Goal: Information Seeking & Learning: Understand process/instructions

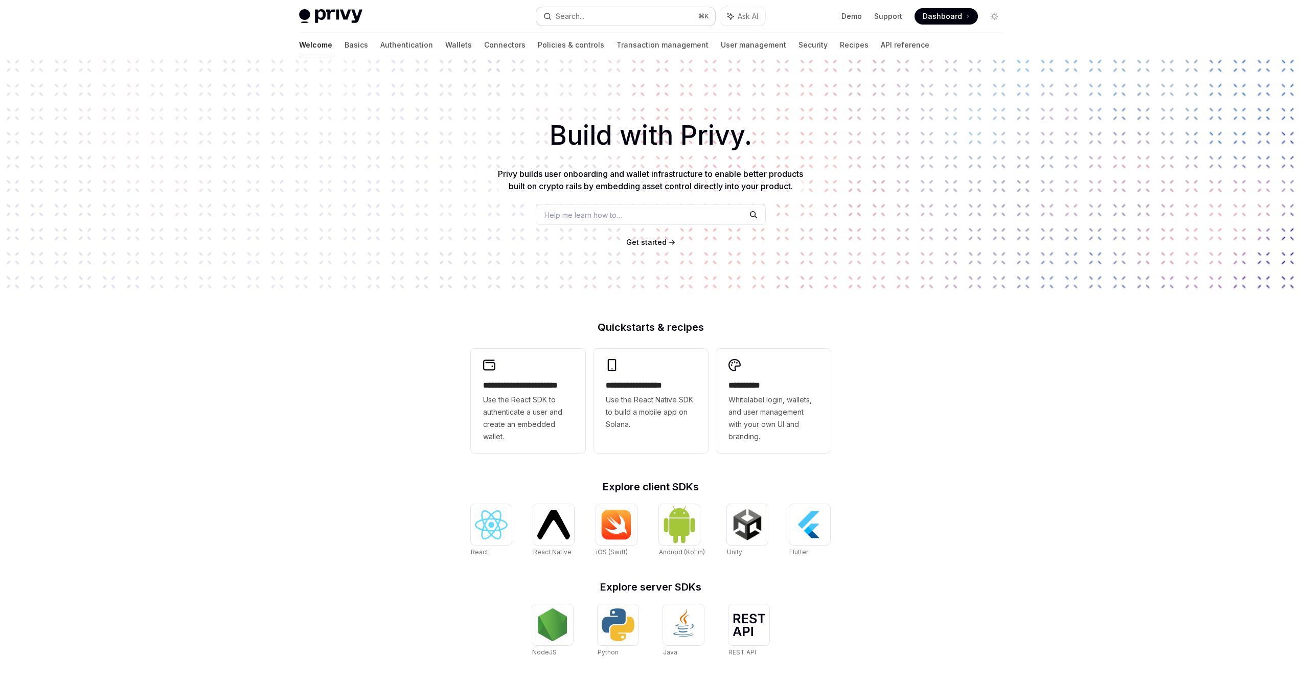
click at [604, 19] on button "Search... ⌘ K" at bounding box center [625, 16] width 179 height 18
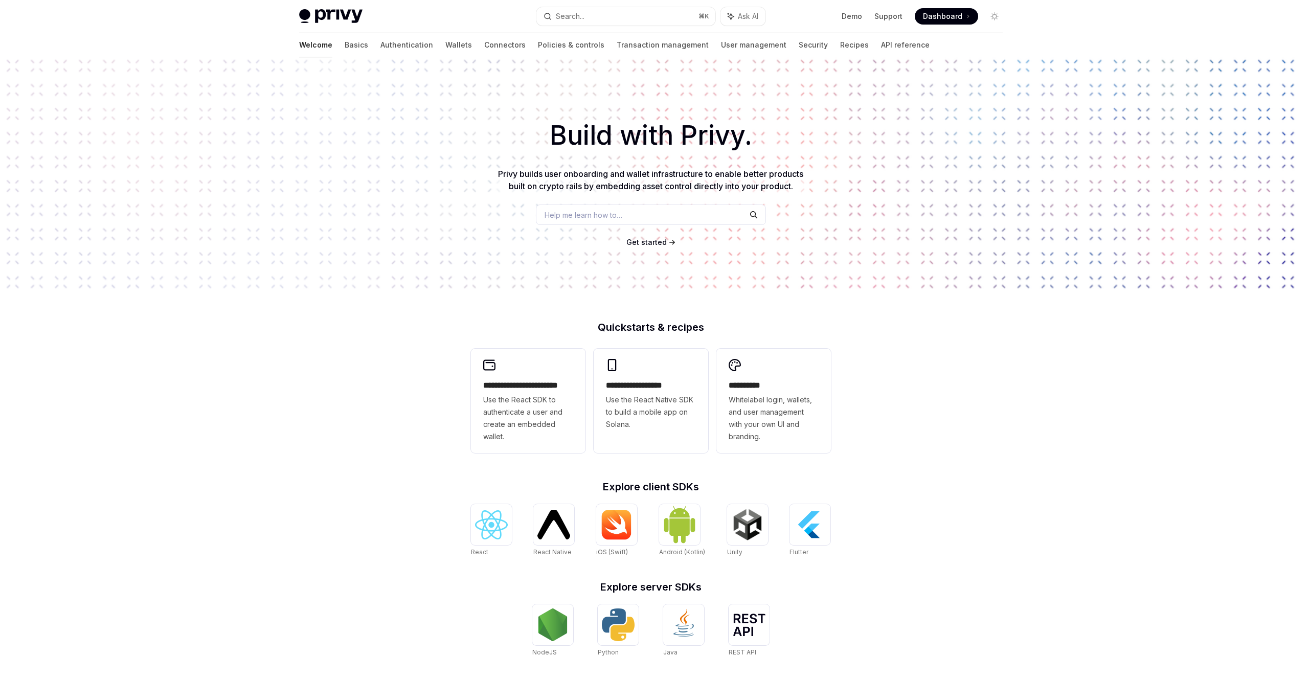
type input "**********"
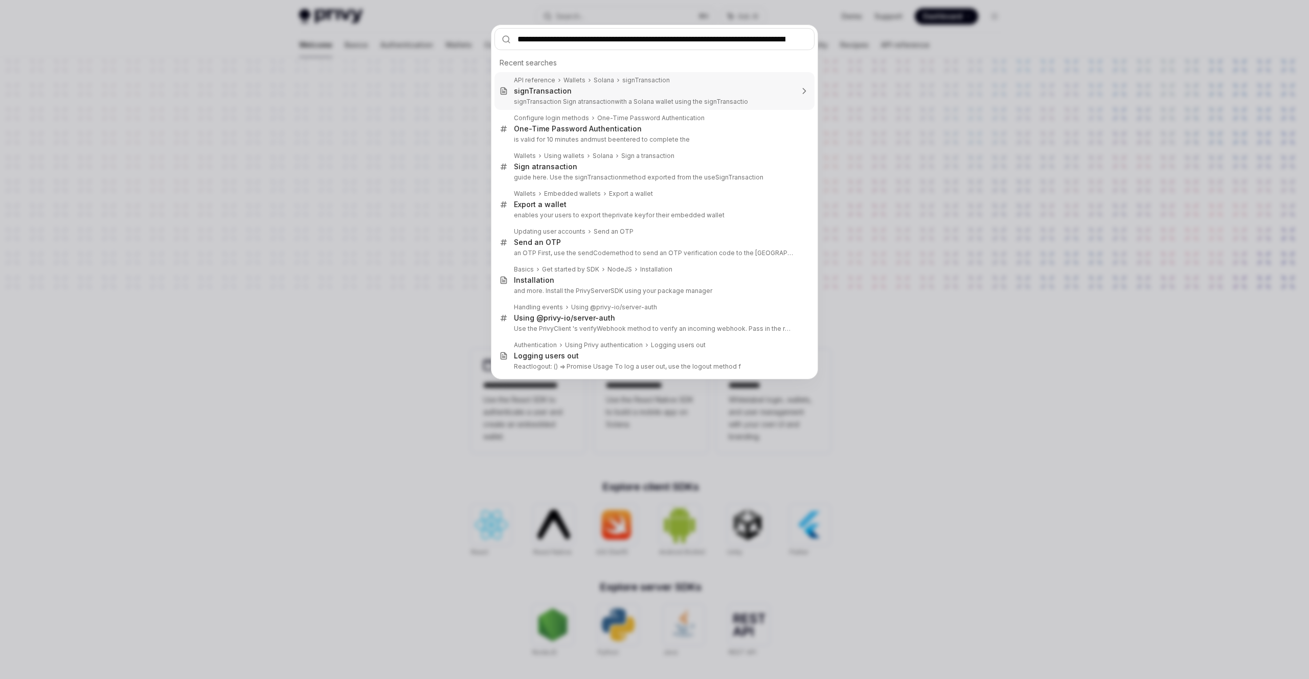
scroll to position [0, 78]
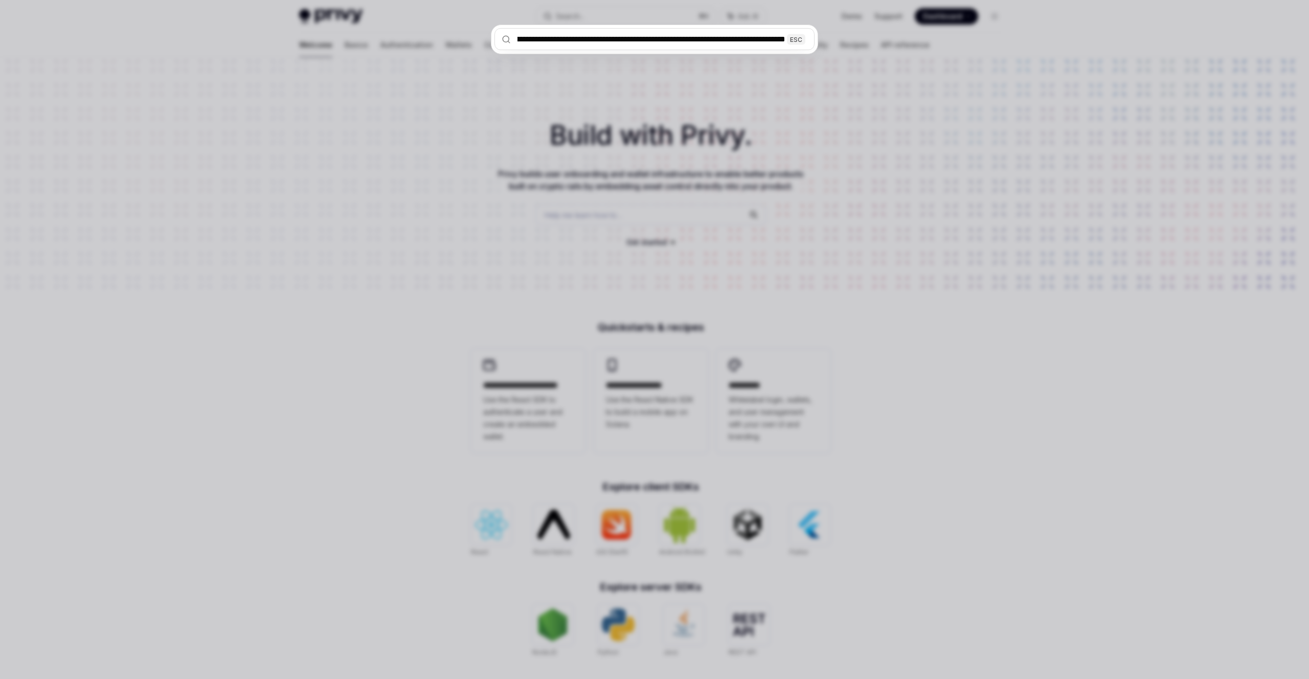
type textarea "*"
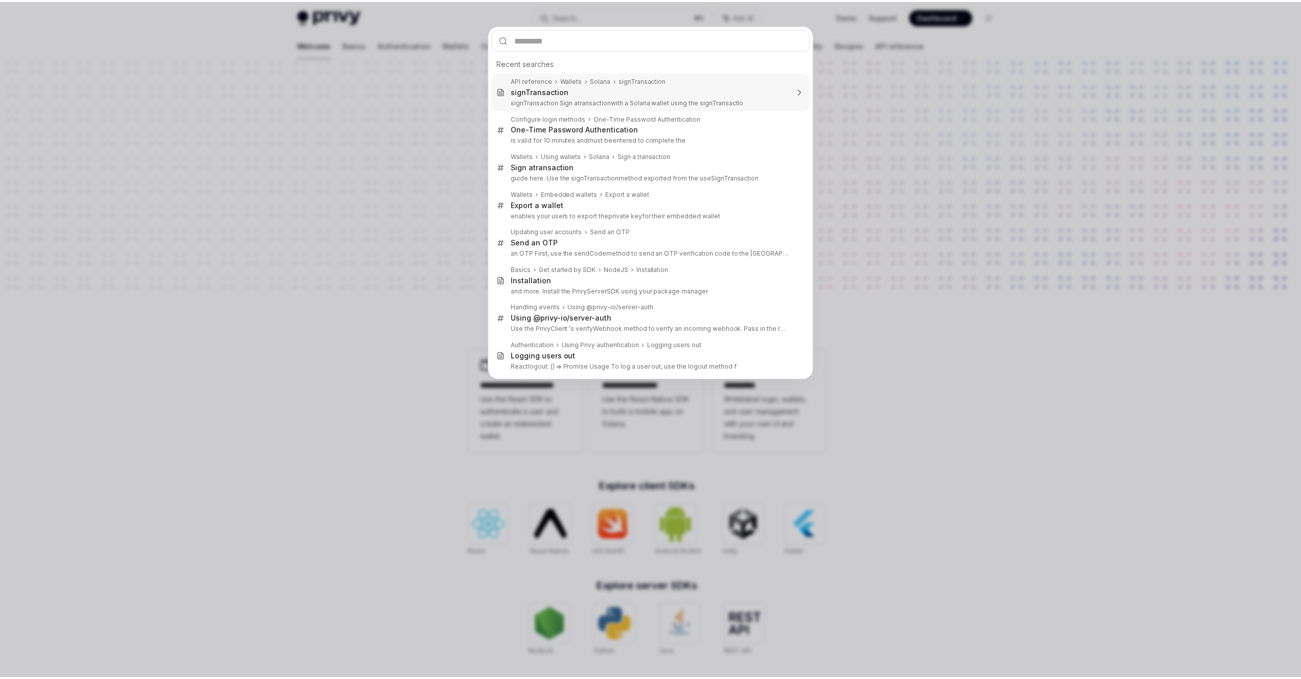
scroll to position [0, 0]
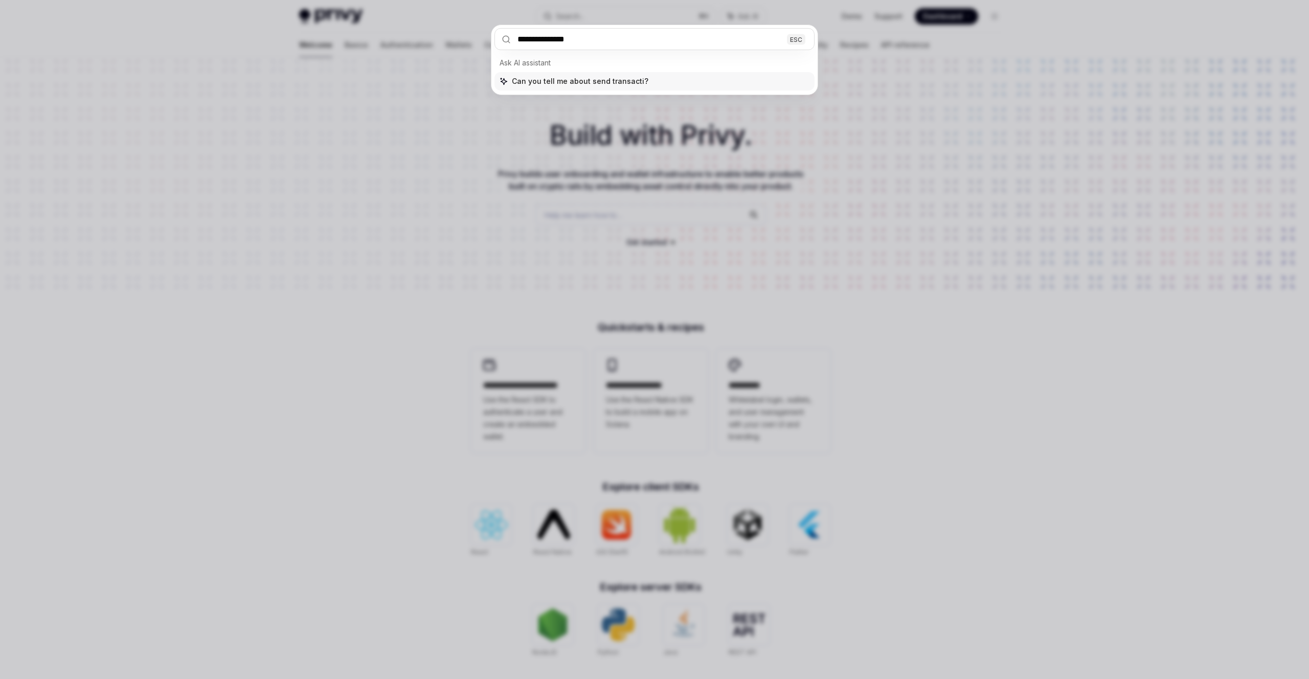
type input "**********"
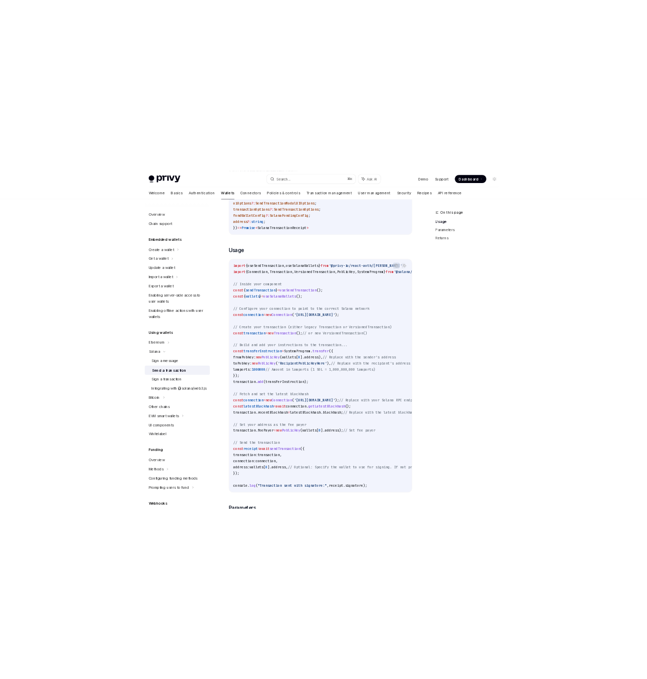
scroll to position [245, 0]
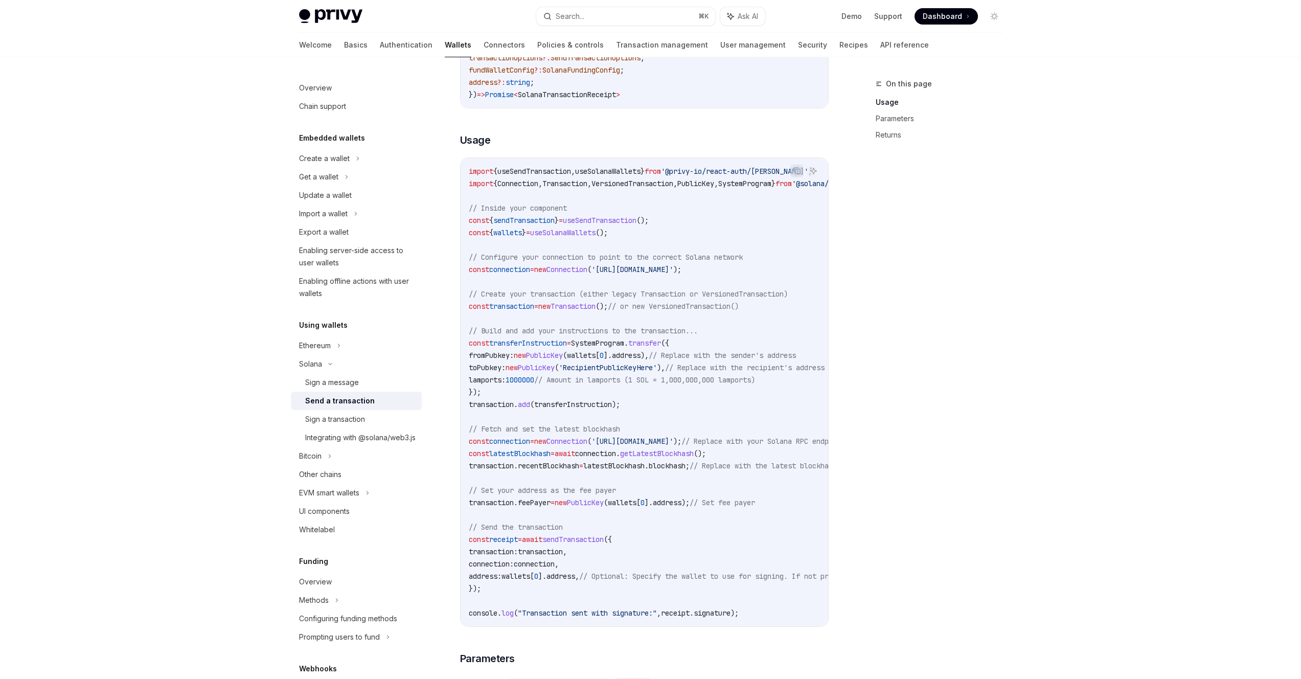
type textarea "*"
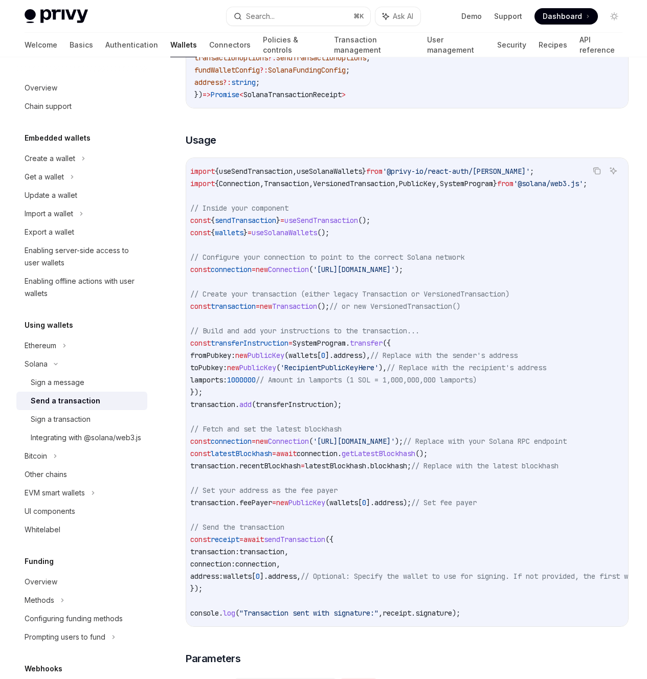
scroll to position [0, 0]
click at [380, 384] on span "// Amount in lamports (1 SOL = 1,000,000,000 lamports)" at bounding box center [370, 379] width 221 height 9
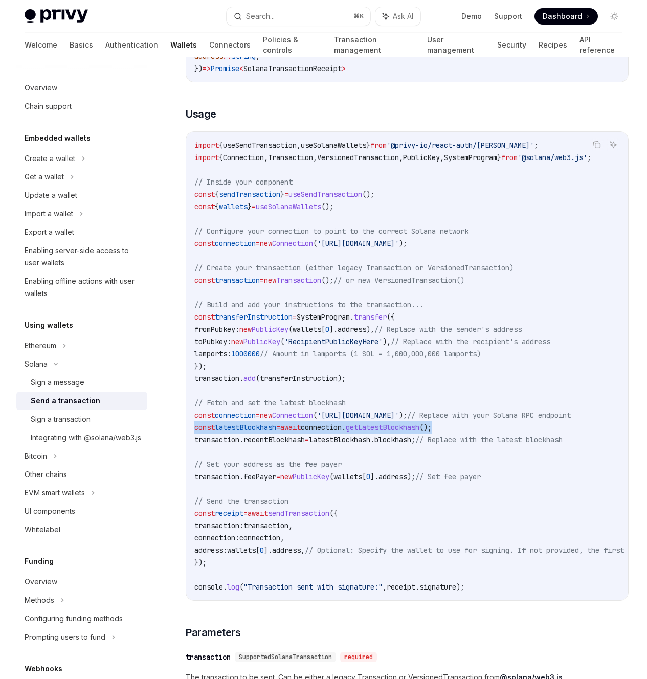
drag, startPoint x: 429, startPoint y: 446, endPoint x: 284, endPoint y: 450, distance: 145.3
click at [177, 450] on div "Solana Send a transaction OpenAI Open in ChatGPT OpenAI Open in ChatGPT To spon…" at bounding box center [311, 623] width 639 height 1635
drag, startPoint x: 438, startPoint y: 461, endPoint x: 188, endPoint y: 445, distance: 250.5
click at [188, 445] on div "import { useSendTransaction , useSolanaWallets } from '@privy-io/react-auth/sol…" at bounding box center [407, 366] width 442 height 468
copy code "const latestBlockhash = await connection . getLatestBlockhash (); transaction .…"
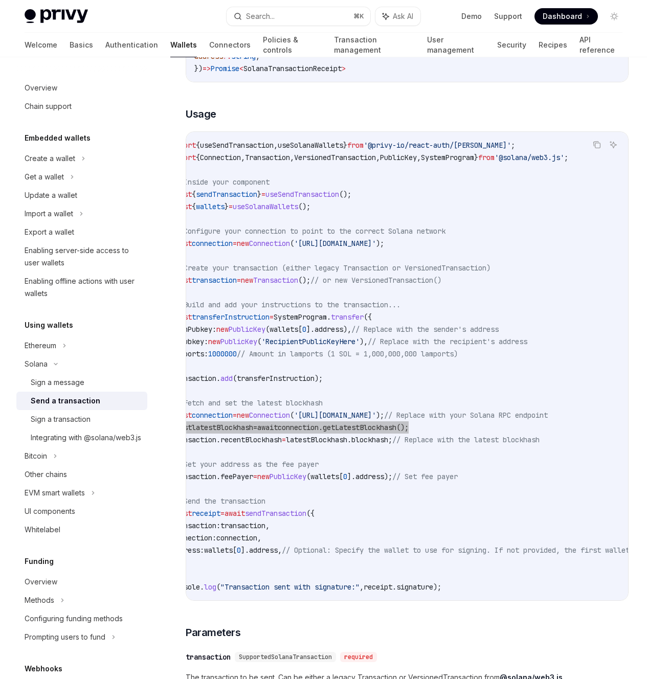
scroll to position [0, 13]
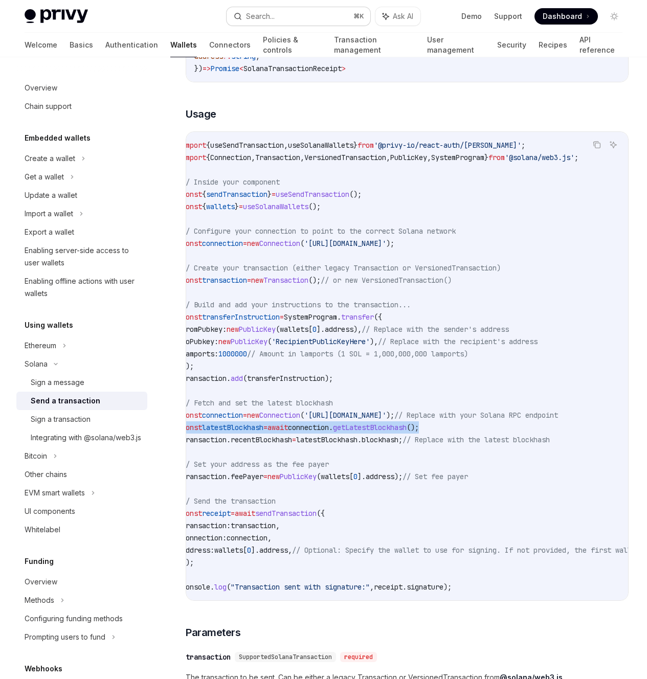
click at [285, 19] on button "Search... ⌘ K" at bounding box center [298, 16] width 144 height 18
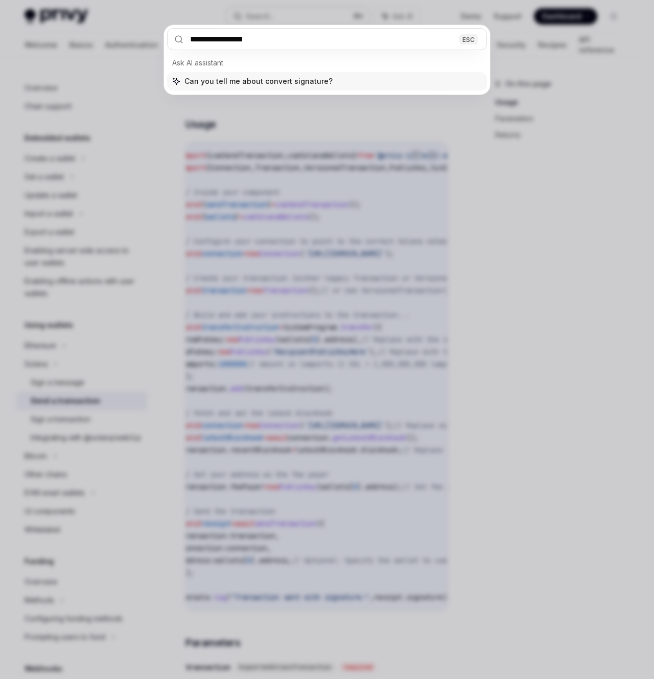
type input "**********"
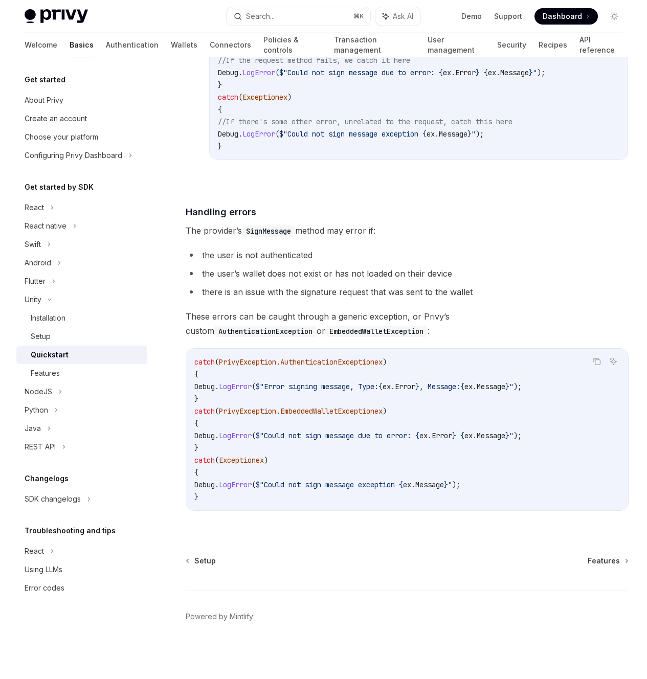
scroll to position [2321, 0]
click at [65, 213] on div "React" at bounding box center [81, 207] width 131 height 18
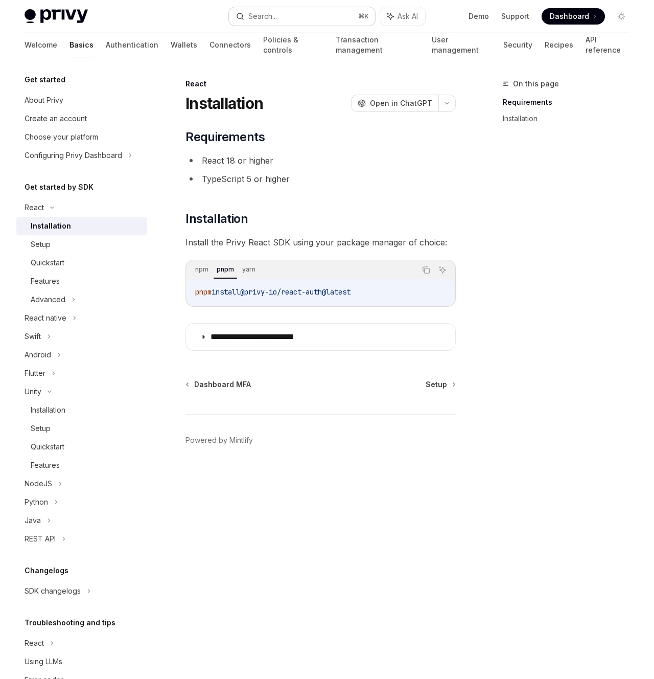
click at [292, 22] on button "Search... ⌘ K" at bounding box center [302, 16] width 146 height 18
type textarea "*"
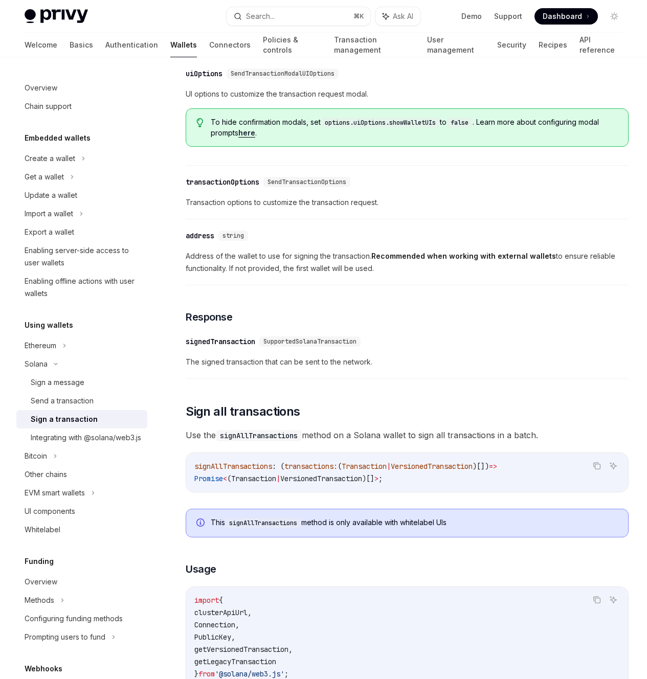
scroll to position [808, 0]
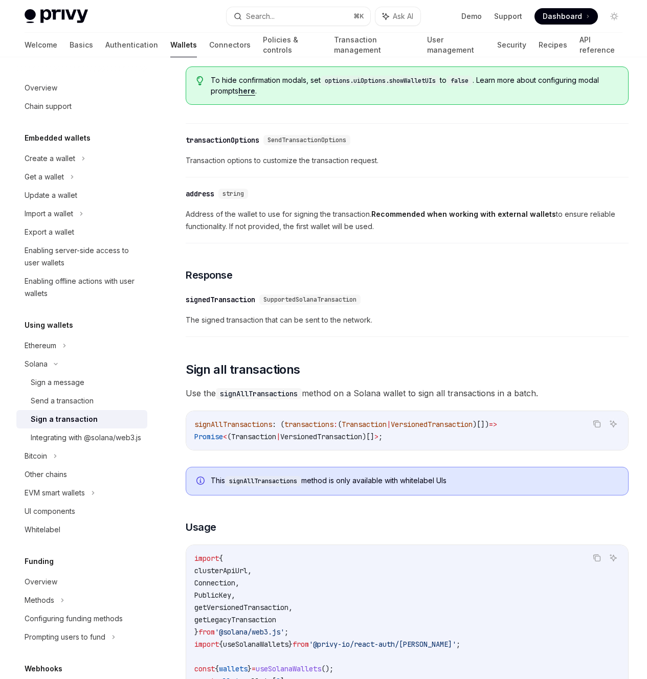
click at [293, 304] on span "SupportedSolanaTransaction" at bounding box center [309, 300] width 93 height 8
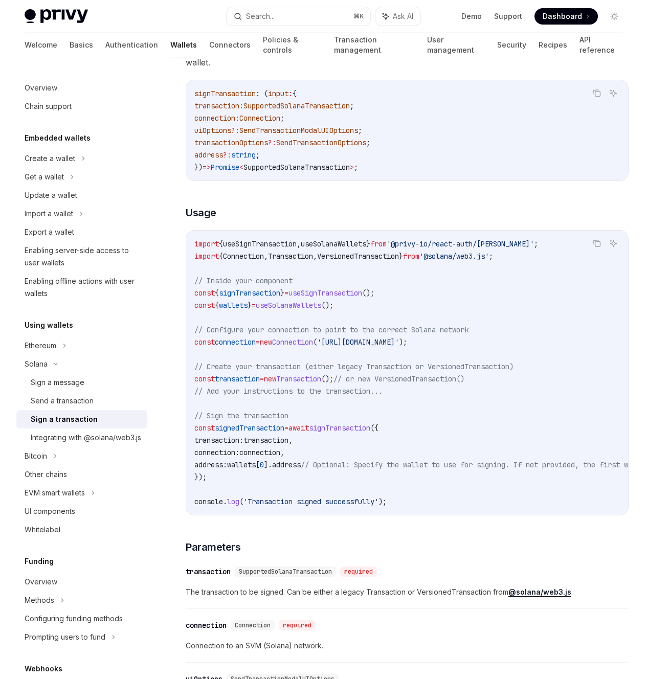
scroll to position [0, 0]
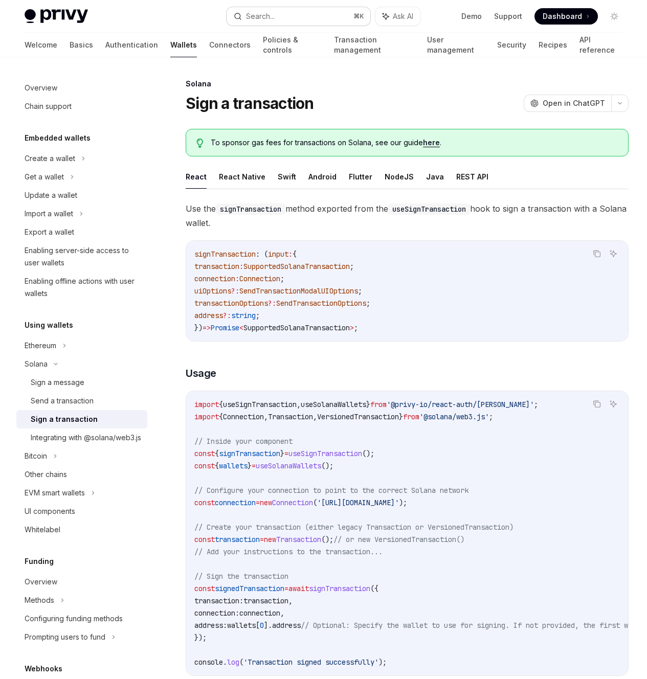
click at [338, 16] on button "Search... ⌘ K" at bounding box center [298, 16] width 144 height 18
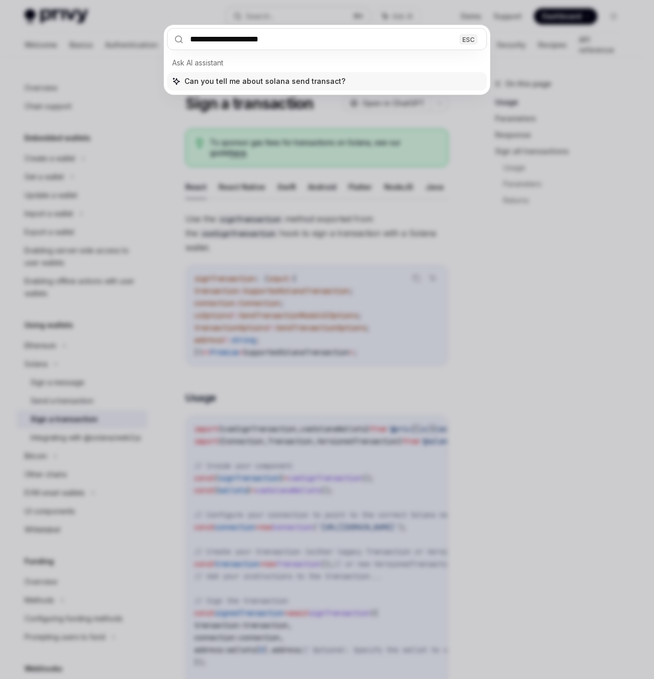
type input "**********"
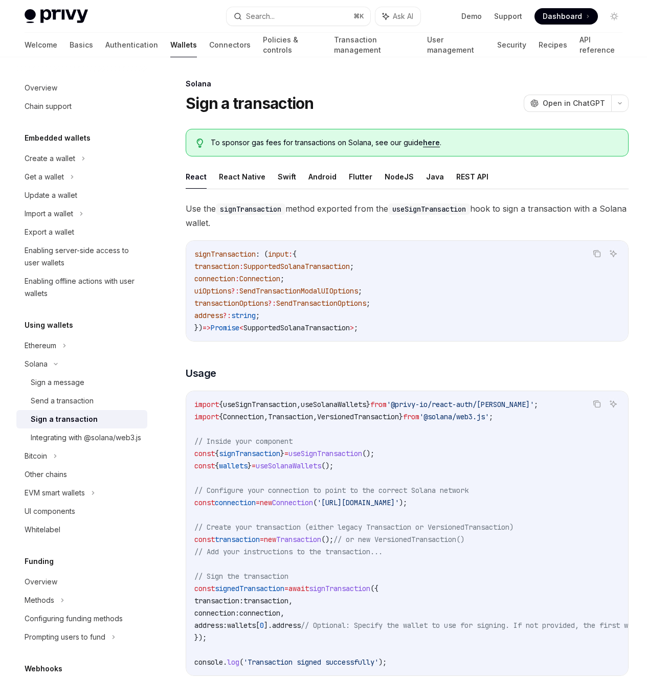
type textarea "*"
